Goal: Task Accomplishment & Management: Manage account settings

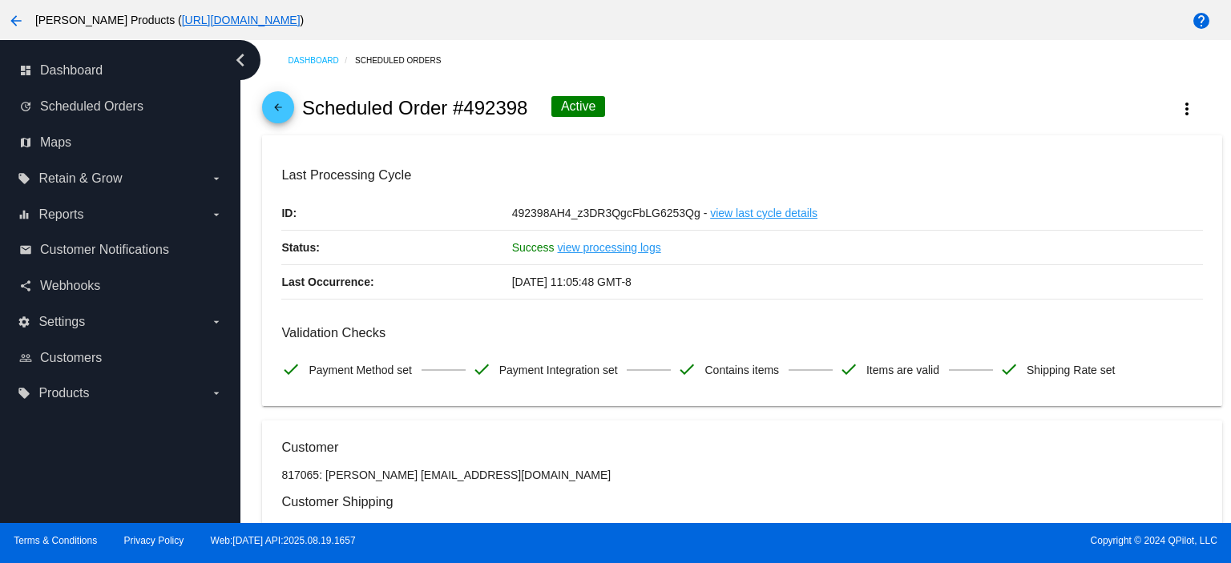
scroll to position [1602, 0]
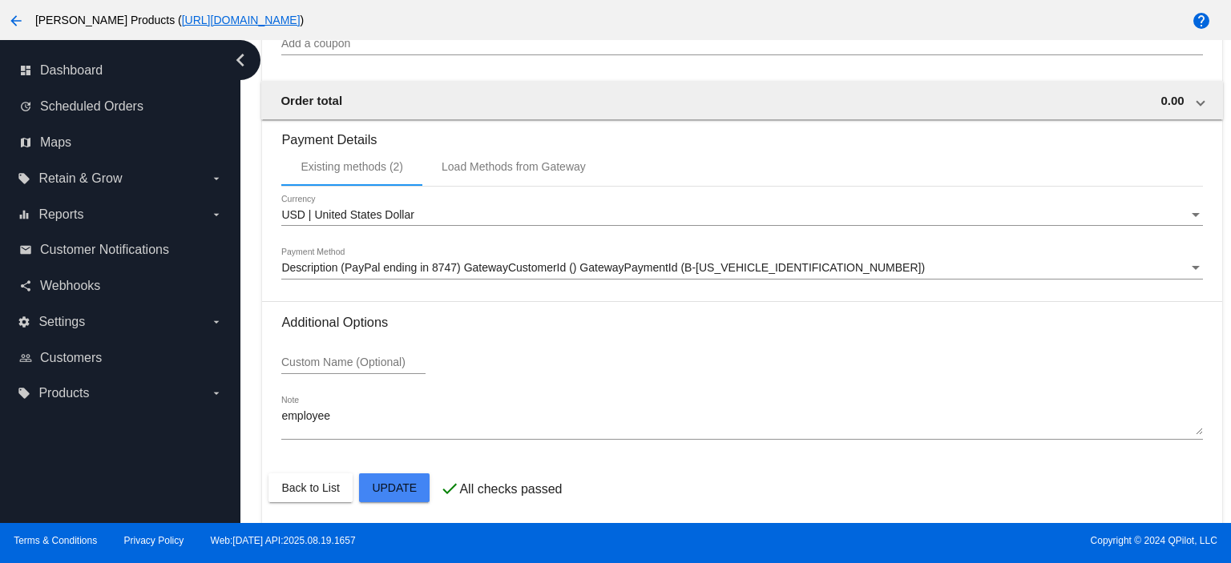
click at [385, 492] on div at bounding box center [615, 281] width 1231 height 563
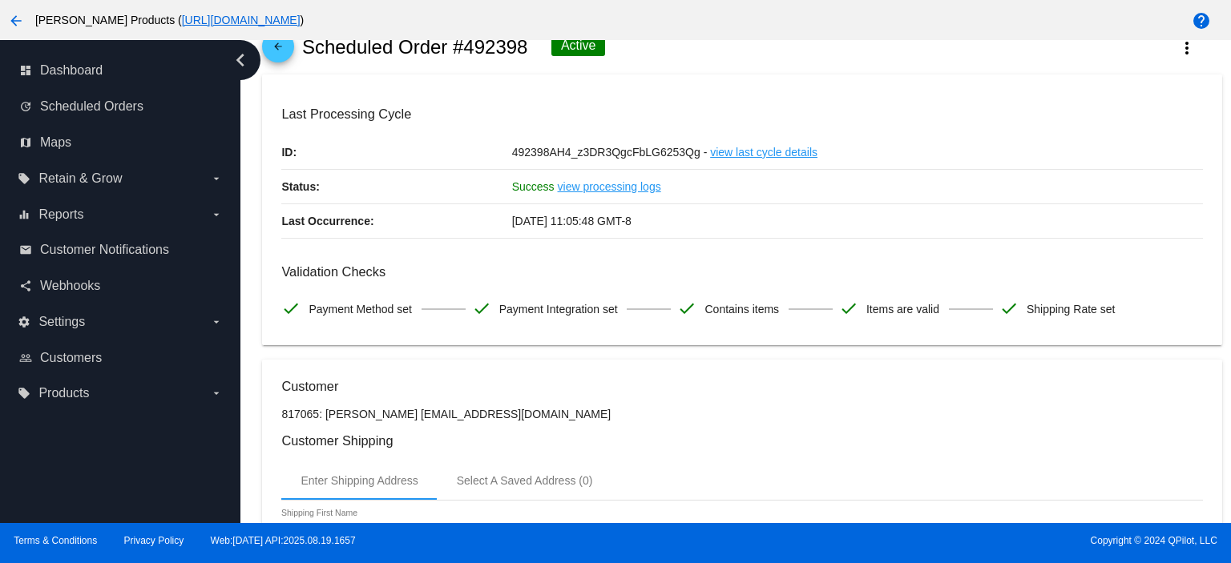
scroll to position [0, 0]
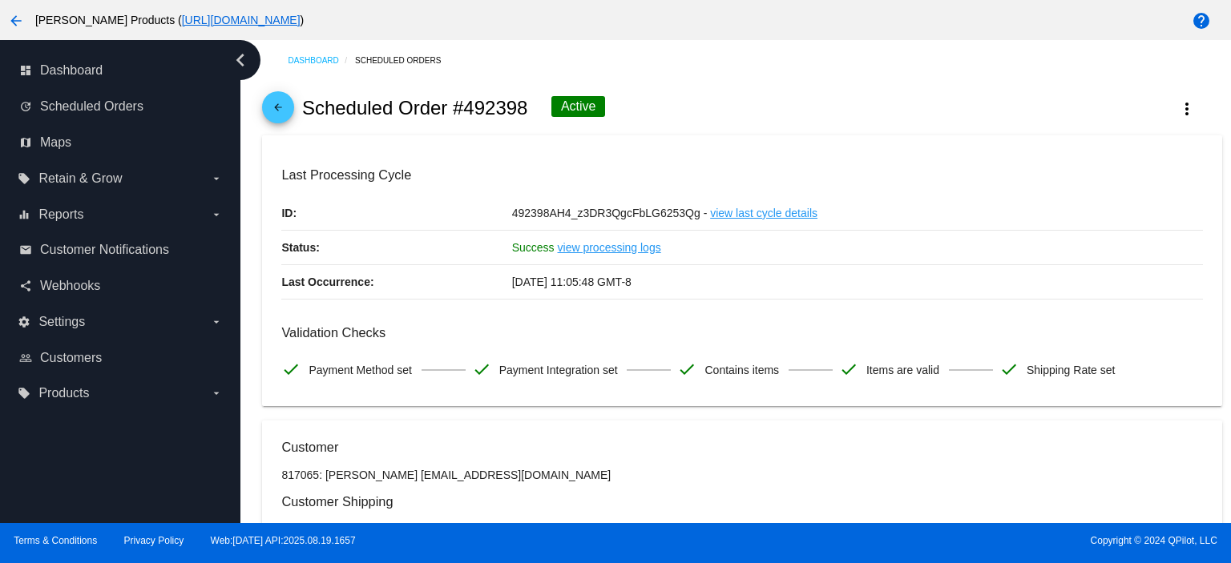
click at [281, 105] on mat-icon "arrow_back" at bounding box center [277, 111] width 19 height 19
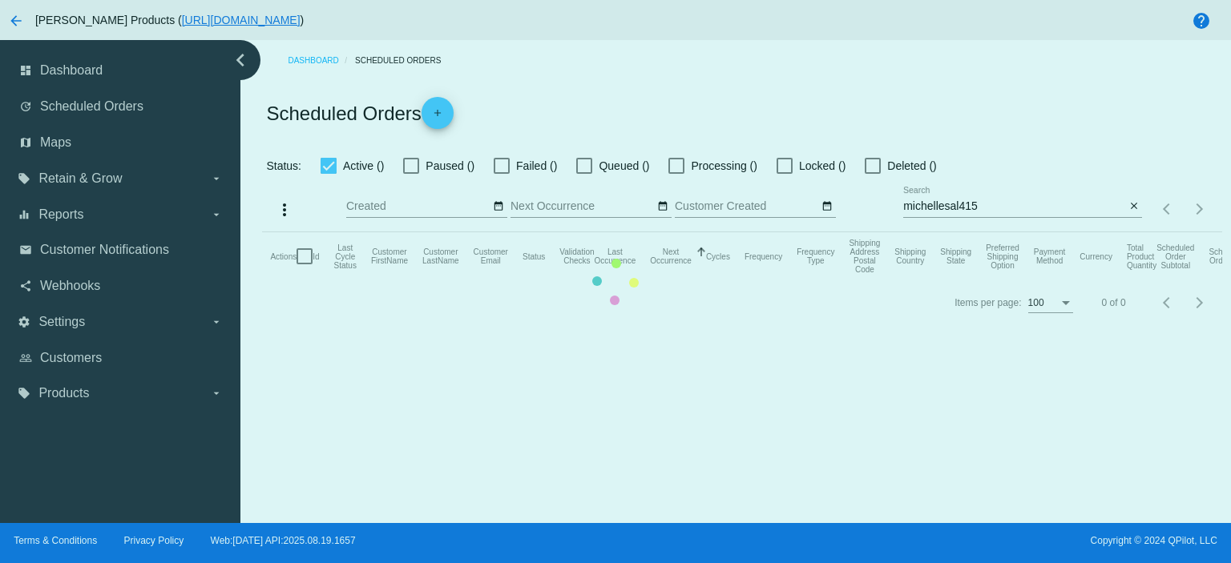
click at [989, 204] on app-dashboard-scheduled-orders "Scheduled Orders add Status: Active () Paused () Failed () Queued () Processing…" at bounding box center [741, 203] width 959 height 244
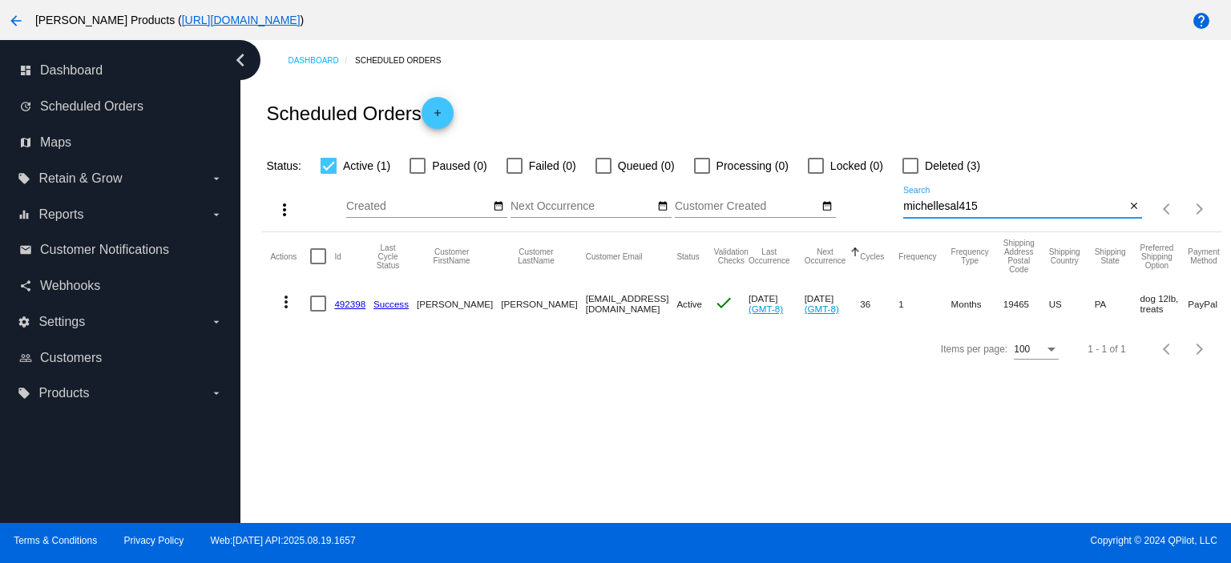
drag, startPoint x: 989, startPoint y: 204, endPoint x: 885, endPoint y: 211, distance: 104.4
click at [885, 211] on div "more_vert Aug Jan Feb Mar [DATE]" at bounding box center [741, 203] width 959 height 57
paste input "[EMAIL_ADDRESS][DOMAIN_NAME]"
type input "[EMAIL_ADDRESS][DOMAIN_NAME]"
click at [353, 304] on link "1015545" at bounding box center [352, 304] width 36 height 10
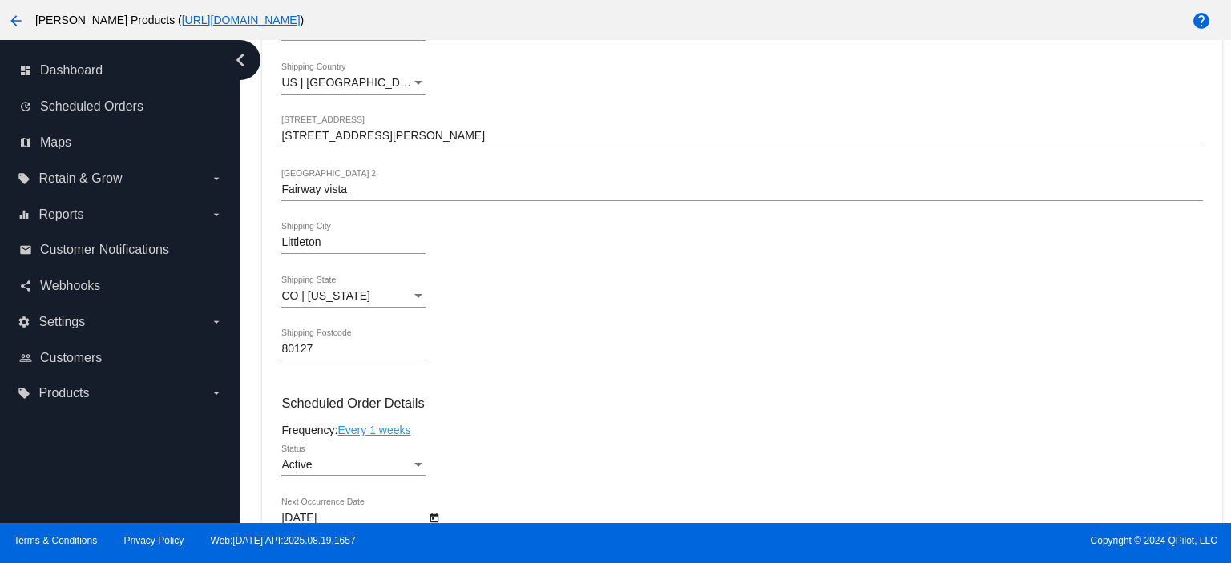
scroll to position [641, 0]
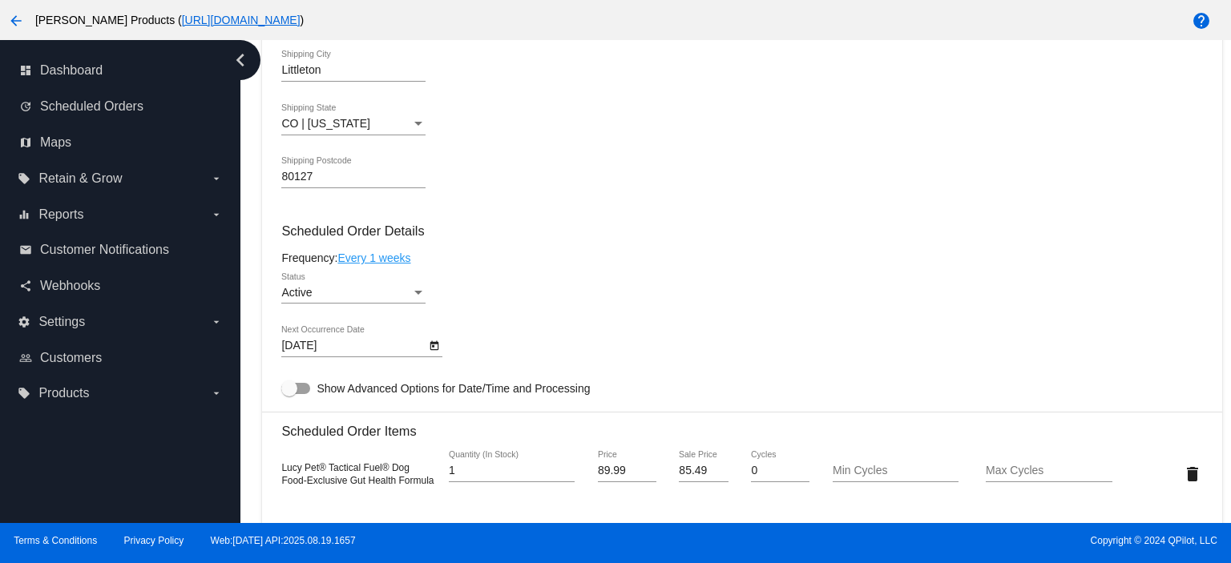
click at [377, 262] on link "Every 1 weeks" at bounding box center [373, 258] width 73 height 13
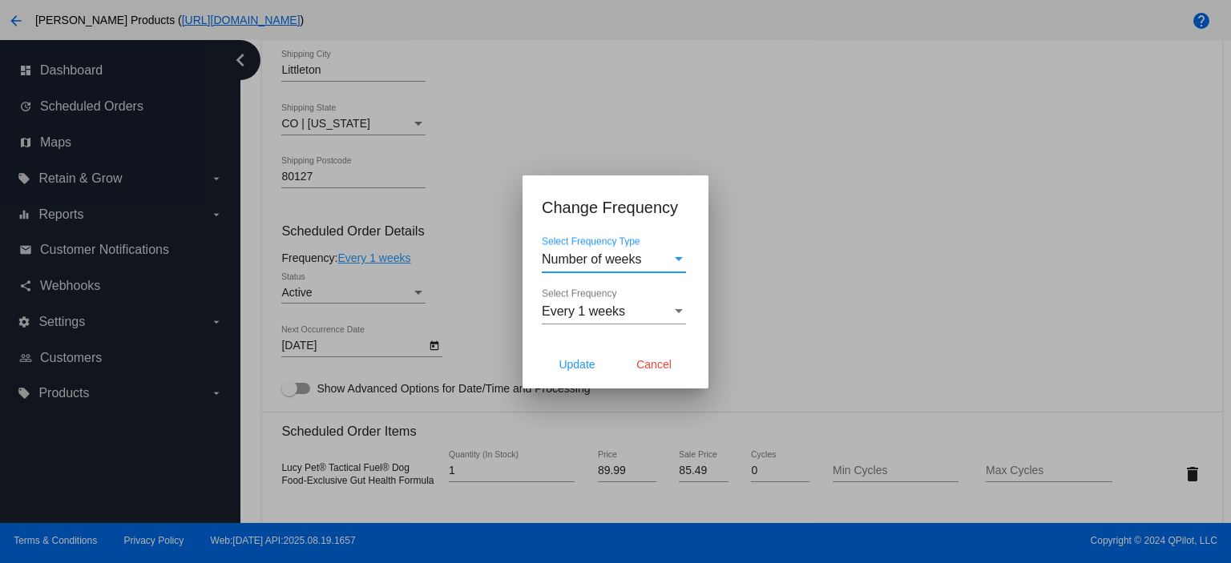
click at [587, 266] on div "Number of weeks Select Frequency Type" at bounding box center [614, 254] width 144 height 36
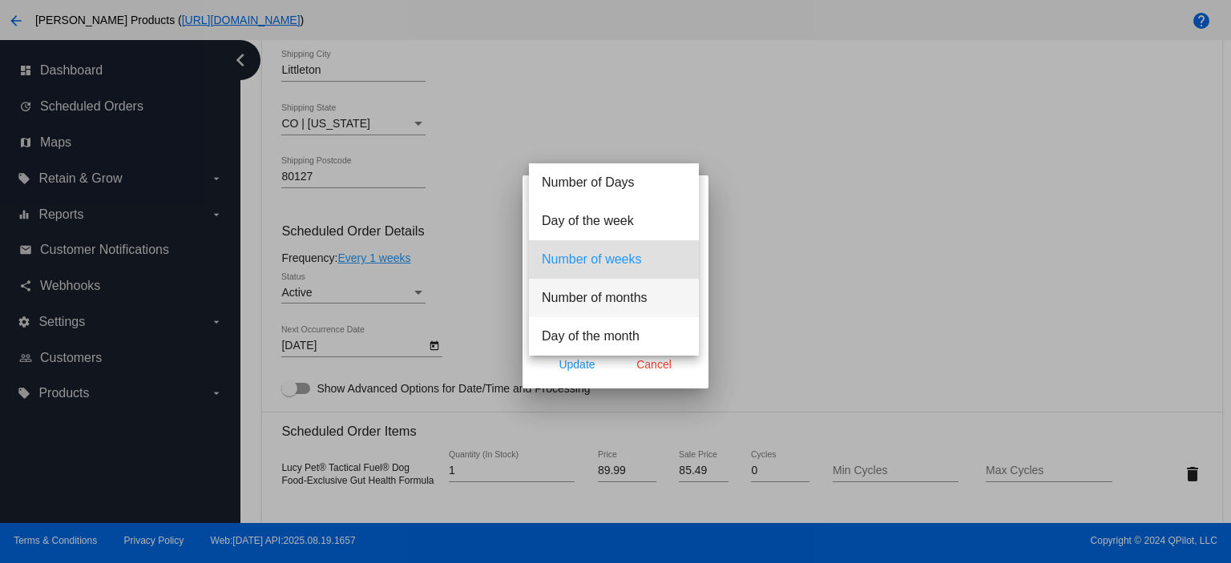
click at [606, 302] on span "Number of months" at bounding box center [614, 298] width 144 height 38
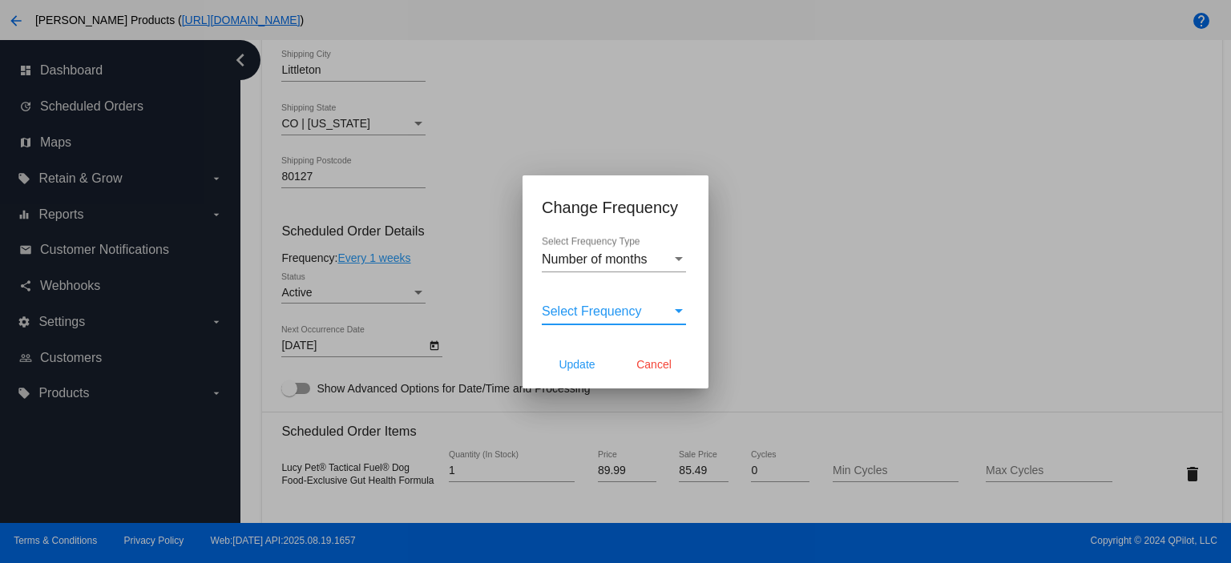
click at [593, 308] on span "Select Frequency" at bounding box center [592, 311] width 100 height 14
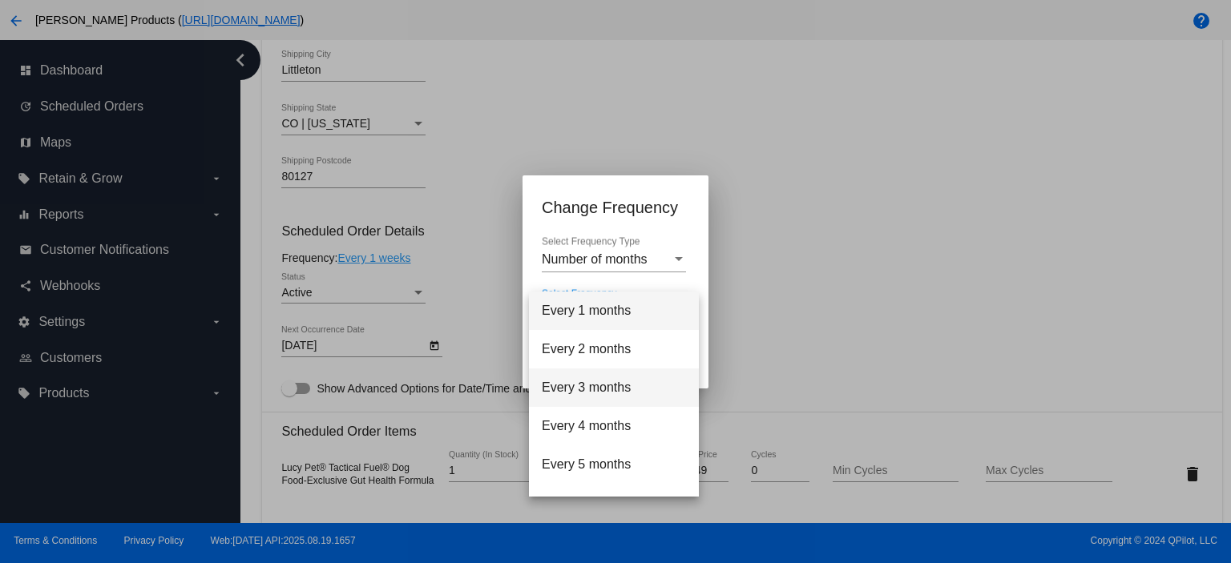
click at [580, 383] on span "Every 3 months" at bounding box center [614, 388] width 144 height 38
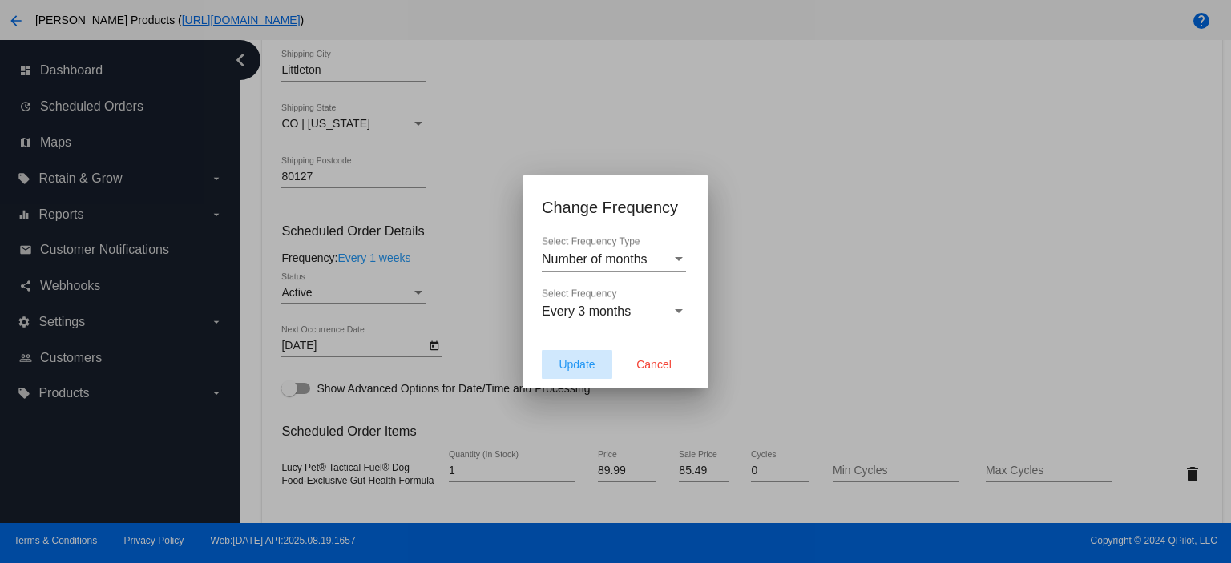
click at [574, 368] on span "Update" at bounding box center [576, 364] width 36 height 13
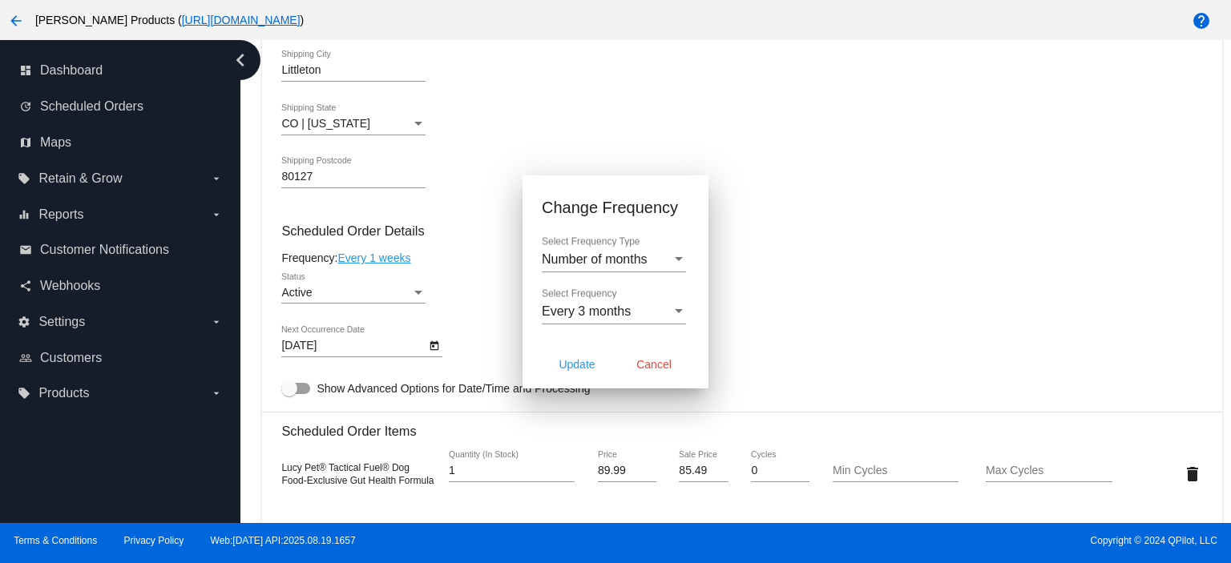
type input "[DATE]"
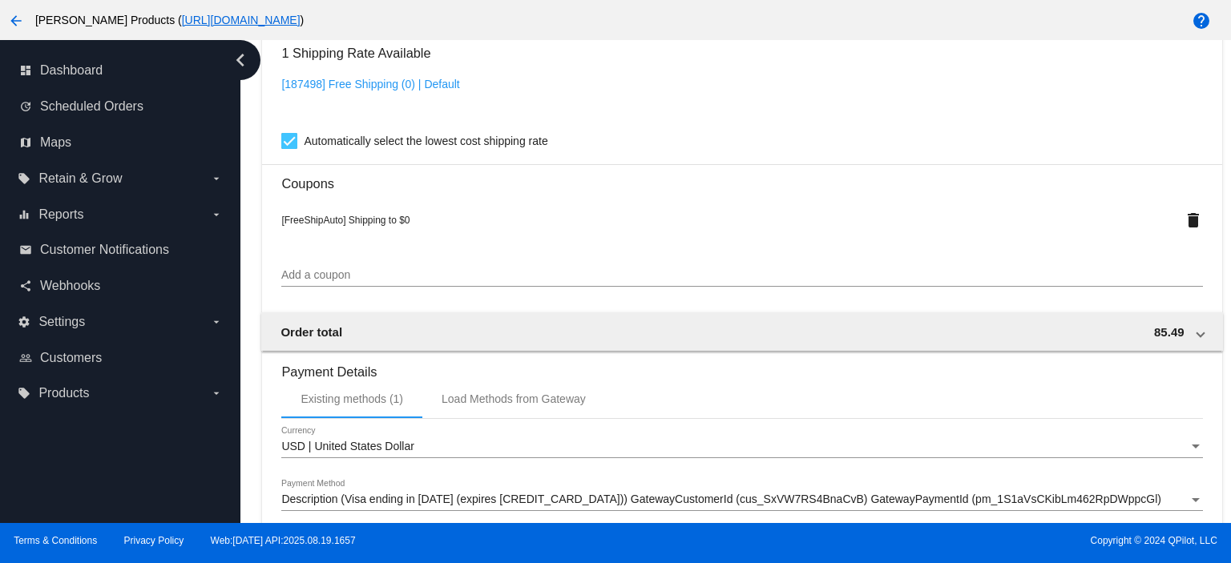
scroll to position [1416, 0]
